Goal: Task Accomplishment & Management: Use online tool/utility

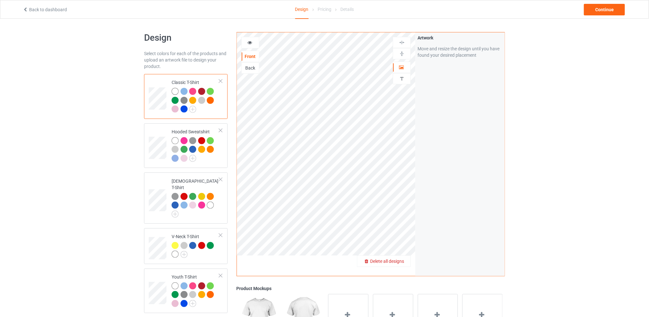
click at [401, 264] on div "Delete all designs" at bounding box center [383, 261] width 53 height 6
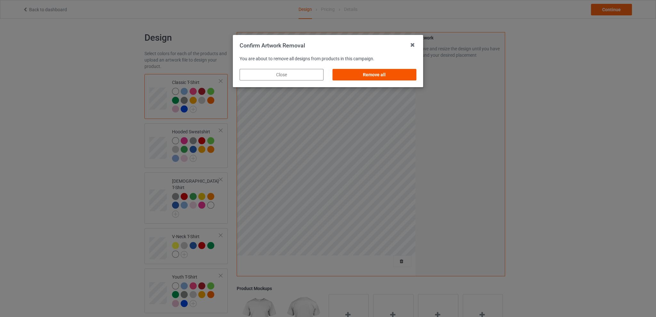
click at [372, 75] on div "Remove all" at bounding box center [374, 75] width 84 height 12
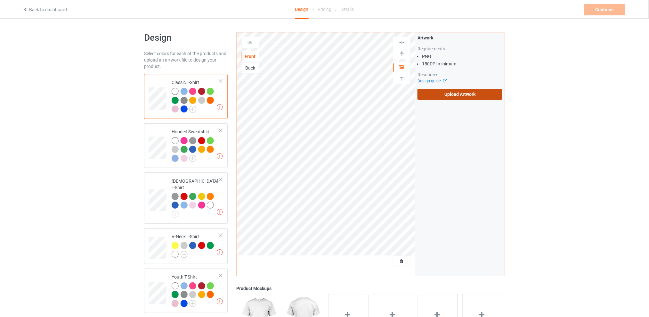
click at [444, 98] on label "Upload Artwork" at bounding box center [460, 94] width 85 height 11
click at [0, 0] on input "Upload Artwork" at bounding box center [0, 0] width 0 height 0
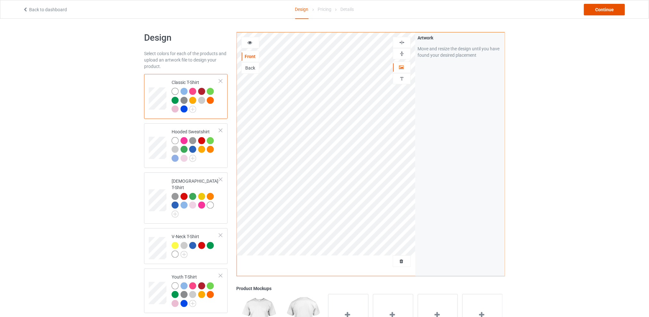
click at [593, 7] on div "Continue" at bounding box center [604, 10] width 41 height 12
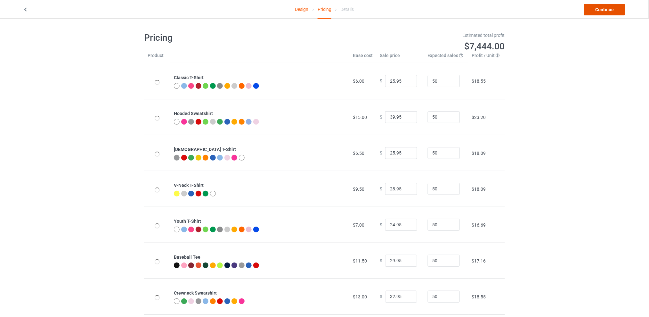
click at [601, 7] on link "Continue" at bounding box center [604, 10] width 41 height 12
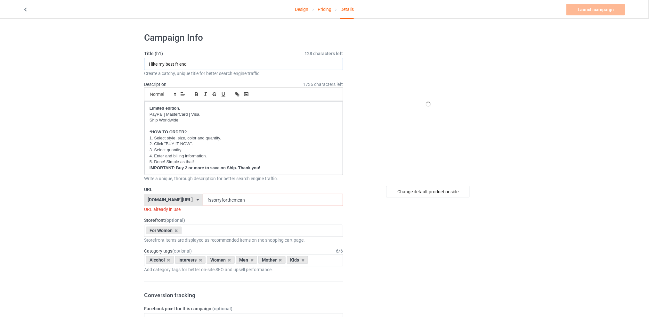
type input "I like my best friend"
drag, startPoint x: 233, startPoint y: 201, endPoint x: 199, endPoint y: 202, distance: 34.3
click at [199, 202] on div "[DOMAIN_NAME][URL] [DOMAIN_NAME][URL] [DOMAIN_NAME][URL] [DOMAIN_NAME][URL] 5d7…" at bounding box center [243, 200] width 199 height 12
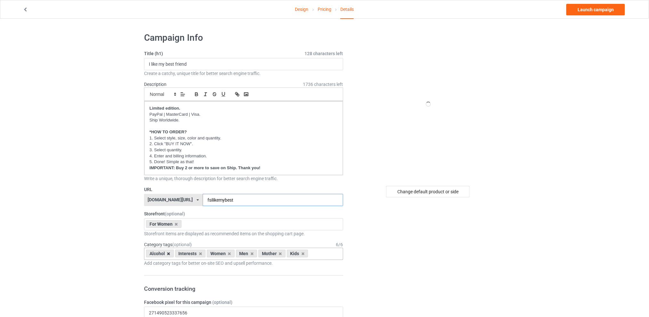
type input "fsilikemybest"
click at [168, 253] on icon at bounding box center [168, 253] width 3 height 4
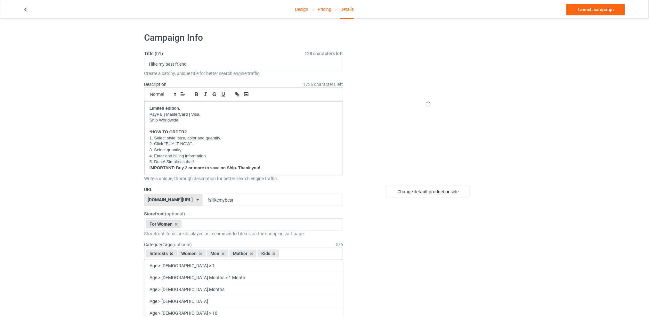
click at [171, 254] on icon at bounding box center [171, 253] width 3 height 4
click at [190, 254] on icon at bounding box center [191, 253] width 3 height 4
click at [197, 253] on icon at bounding box center [196, 253] width 3 height 4
click at [190, 254] on icon at bounding box center [191, 253] width 3 height 4
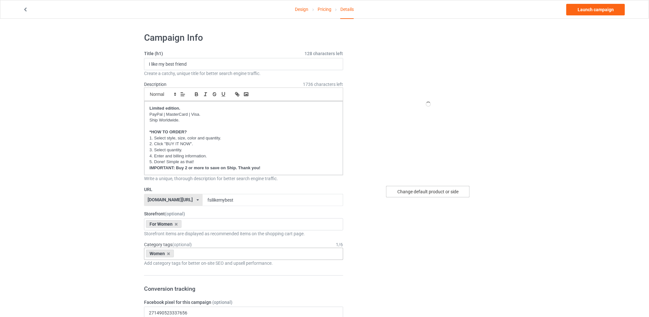
click at [407, 194] on div "Change default product or side" at bounding box center [428, 192] width 84 height 12
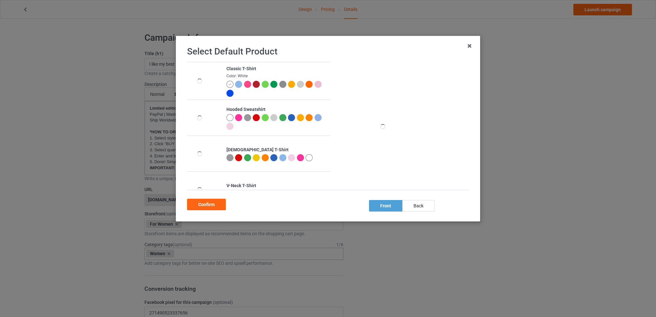
click at [237, 117] on div at bounding box center [238, 117] width 7 height 7
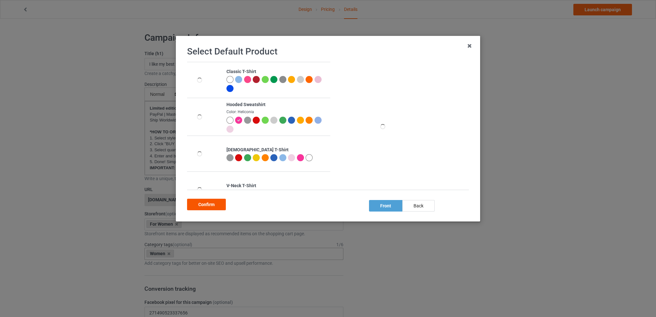
click at [209, 206] on div "Confirm" at bounding box center [206, 205] width 39 height 12
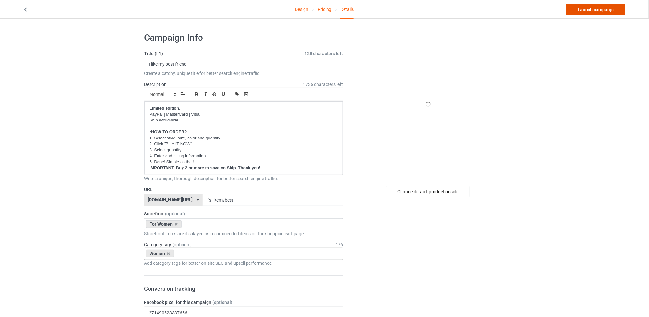
click at [598, 6] on link "Launch campaign" at bounding box center [596, 10] width 59 height 12
